Goal: Transaction & Acquisition: Purchase product/service

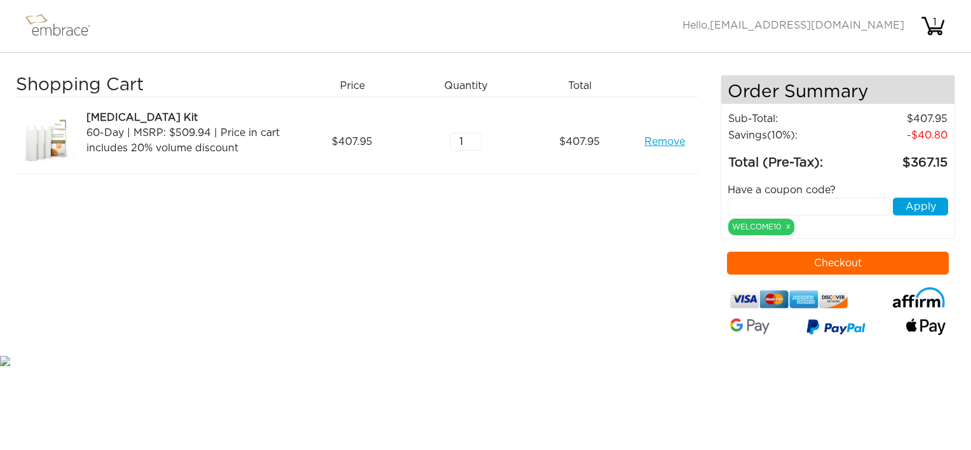
click at [767, 203] on input "text" at bounding box center [808, 207] width 163 height 18
click at [766, 203] on input "TUCK ORTREAT" at bounding box center [808, 207] width 163 height 18
type input "TUCKORTREAT"
click at [933, 202] on button "Apply" at bounding box center [920, 207] width 55 height 18
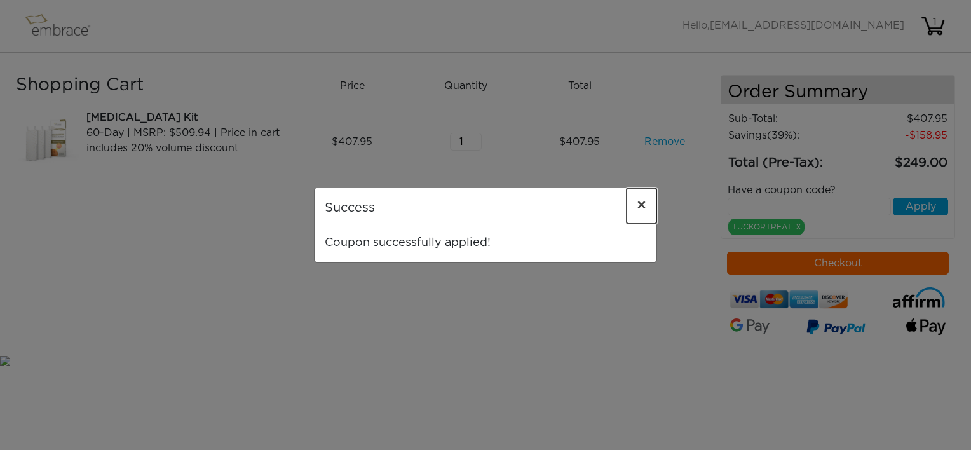
click at [645, 204] on span "×" at bounding box center [642, 205] width 10 height 15
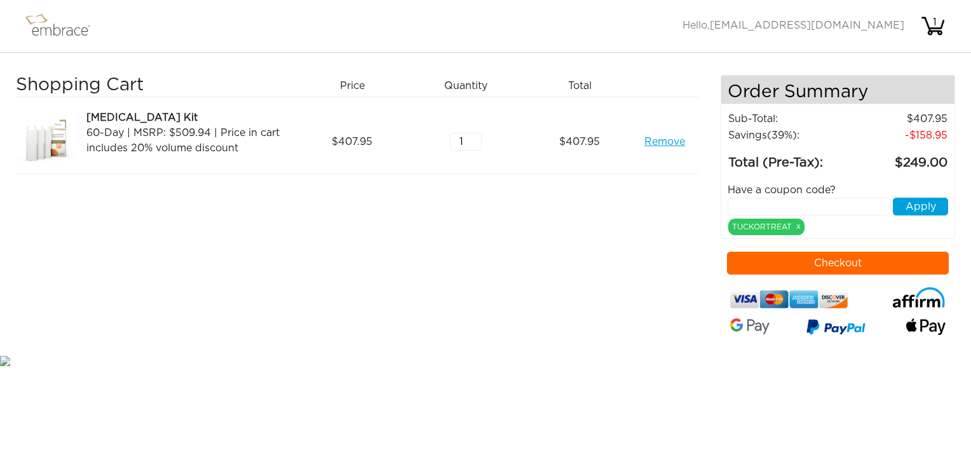
click at [391, 249] on div "Shopping Cart Price Quantity Qty Total [MEDICAL_DATA] Kit 60-Day | MSRP: $509.9…" at bounding box center [368, 214] width 705 height 278
click at [469, 136] on input "1" at bounding box center [466, 142] width 32 height 18
type input "2"
click at [474, 135] on input "2" at bounding box center [466, 142] width 32 height 18
click at [670, 142] on link "Remove" at bounding box center [664, 141] width 41 height 15
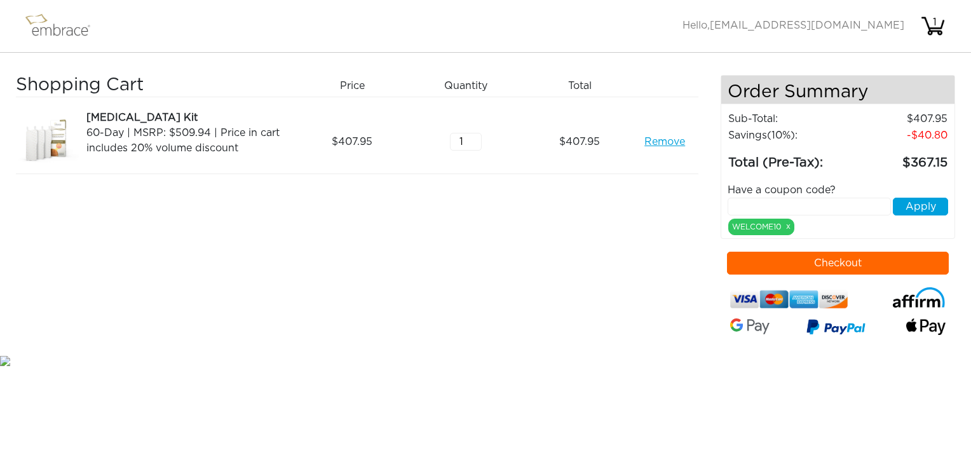
click at [802, 260] on button "Checkout" at bounding box center [838, 263] width 222 height 23
click at [777, 206] on input "text" at bounding box center [808, 207] width 163 height 18
type input "TUCKORTREAT"
click at [931, 202] on button "Apply" at bounding box center [920, 207] width 55 height 18
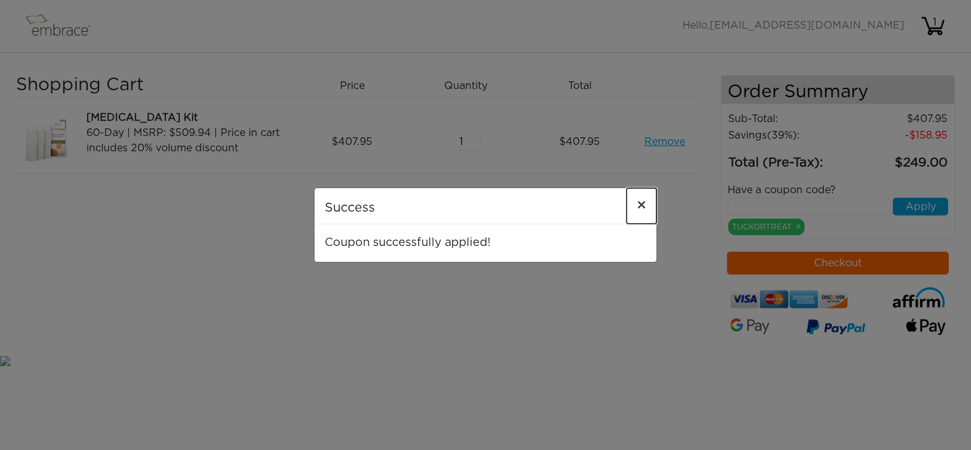
click at [643, 205] on span "×" at bounding box center [642, 205] width 10 height 15
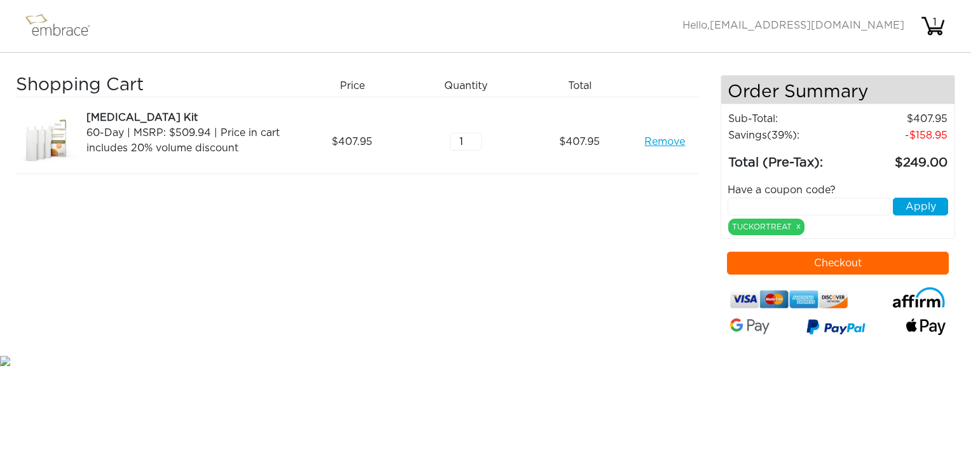
click at [632, 340] on div "Shopping Cart Price Quantity Qty Total [MEDICAL_DATA] Kit 60-Day | MSRP: $509.9…" at bounding box center [368, 214] width 705 height 278
click at [597, 311] on div "Shopping Cart Price Quantity Qty Total [MEDICAL_DATA] Kit 60-Day | MSRP: $509.9…" at bounding box center [368, 214] width 705 height 278
drag, startPoint x: 668, startPoint y: 138, endPoint x: 620, endPoint y: 138, distance: 48.3
click at [668, 138] on link "Remove" at bounding box center [664, 141] width 41 height 15
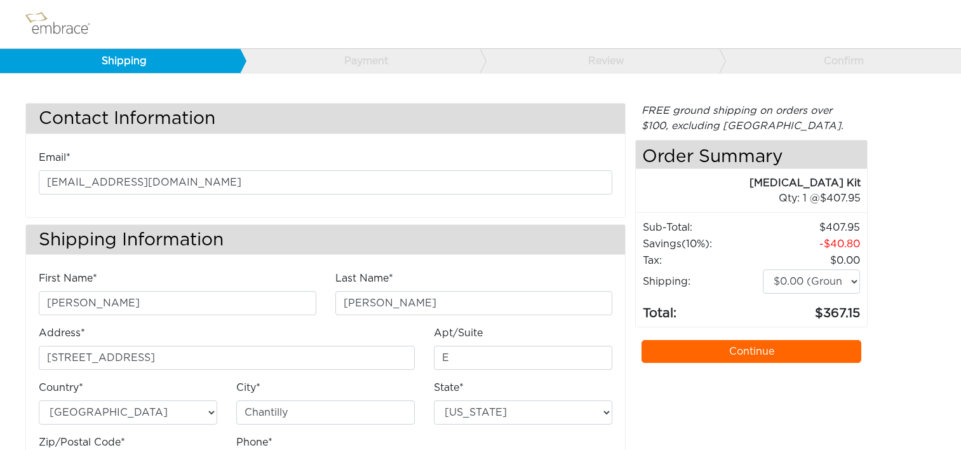
select select "VA"
